Goal: Communication & Community: Share content

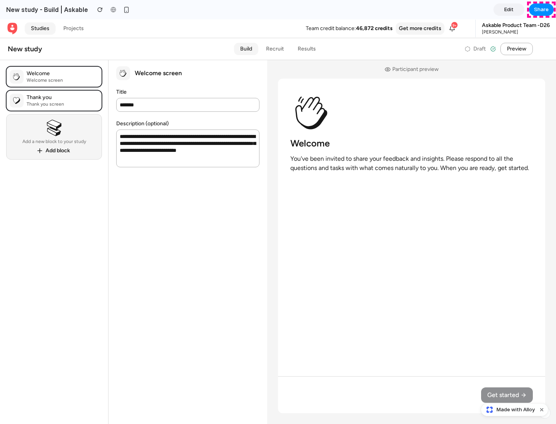
click at [541, 10] on span "Share" at bounding box center [541, 10] width 15 height 8
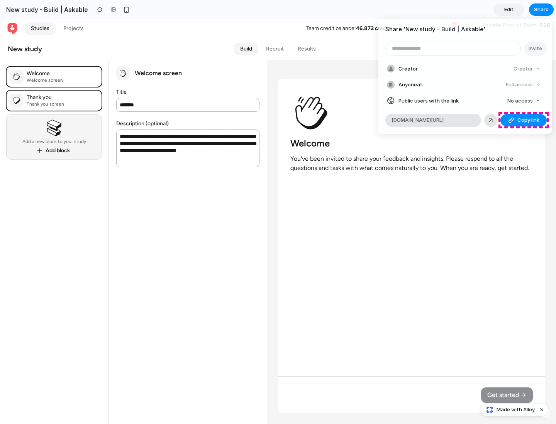
click at [523, 120] on span "Copy link" at bounding box center [528, 121] width 22 height 8
click at [515, 410] on div "Share ' New study - Build | Askable ' Invite Creator Creator Anyone at Full acc…" at bounding box center [278, 212] width 556 height 424
